Goal: Information Seeking & Learning: Understand process/instructions

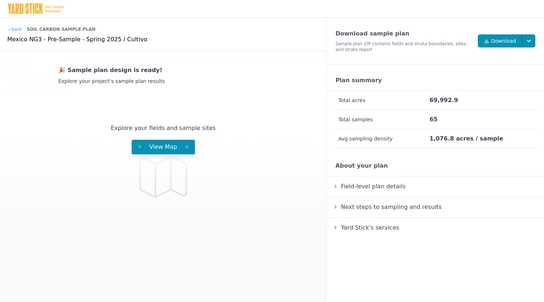
click at [351, 179] on details "Field-level plan details Field name Sample Sites Acres [GEOGRAPHIC_DATA][PERSON…" at bounding box center [436, 186] width 218 height 21
click at [352, 186] on span "Field-level plan details" at bounding box center [374, 186] width 68 height 10
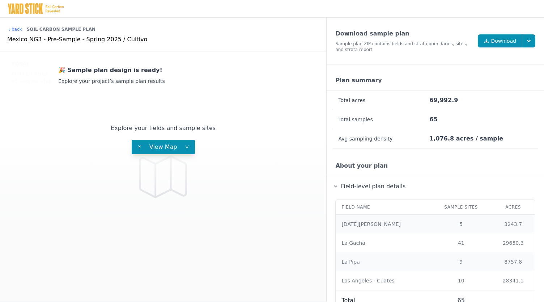
click at [351, 185] on span "Field-level plan details" at bounding box center [374, 186] width 68 height 10
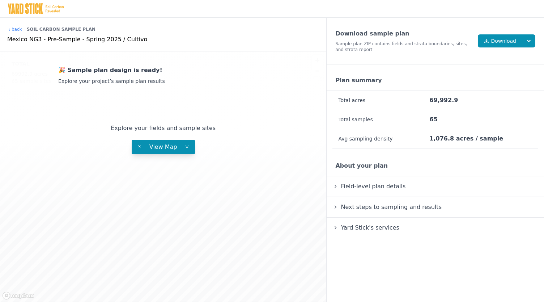
click at [356, 230] on span "Yard Stick's services" at bounding box center [370, 228] width 61 height 10
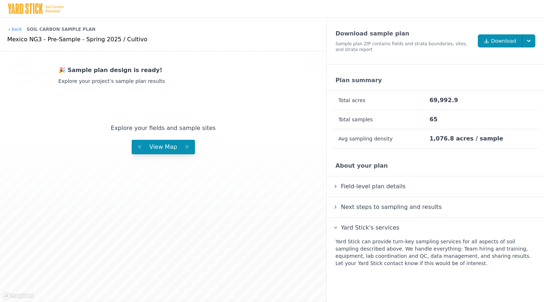
click at [353, 205] on span "Next steps to sampling and results" at bounding box center [392, 207] width 104 height 10
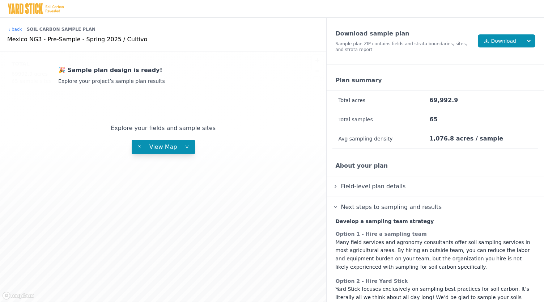
click at [353, 205] on span "Next steps to sampling and results" at bounding box center [392, 207] width 104 height 10
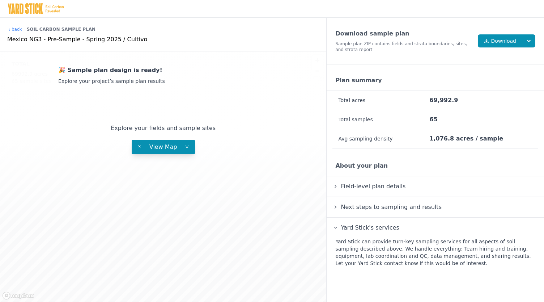
click at [353, 204] on span "Next steps to sampling and results" at bounding box center [392, 207] width 104 height 10
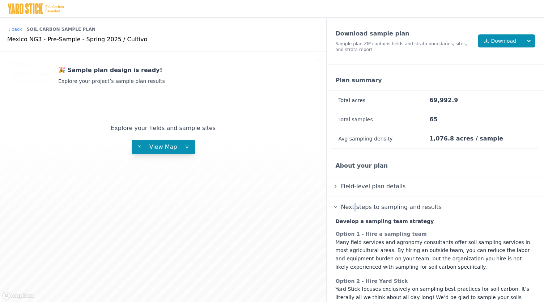
click at [353, 204] on span "Next steps to sampling and results" at bounding box center [392, 207] width 104 height 10
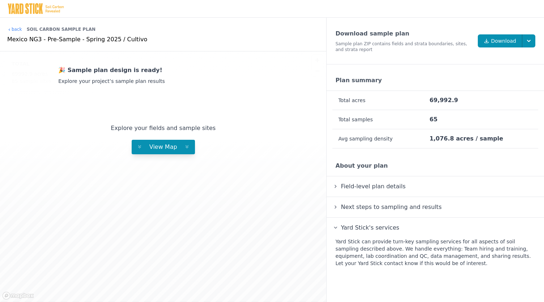
click at [359, 186] on span "Field-level plan details" at bounding box center [374, 186] width 68 height 10
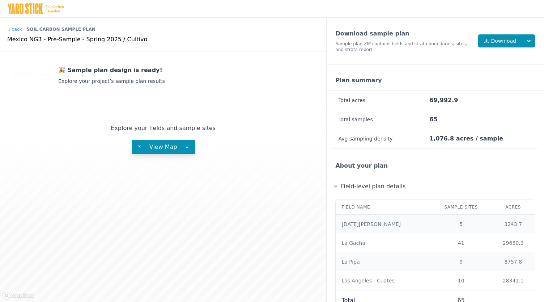
drag, startPoint x: 360, startPoint y: 185, endPoint x: 348, endPoint y: 170, distance: 19.3
click at [348, 170] on div "About your plan" at bounding box center [436, 166] width 218 height 21
